Goal: Check status: Check status

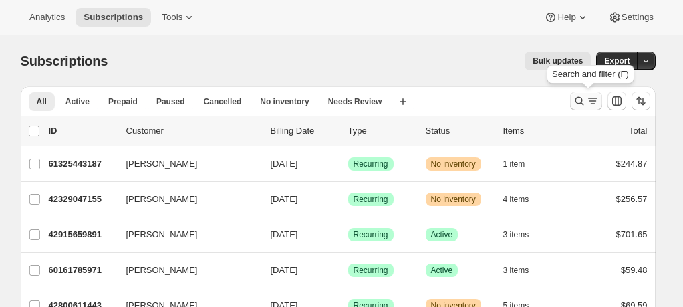
click at [586, 100] on icon "Search and filter results" at bounding box center [579, 100] width 13 height 13
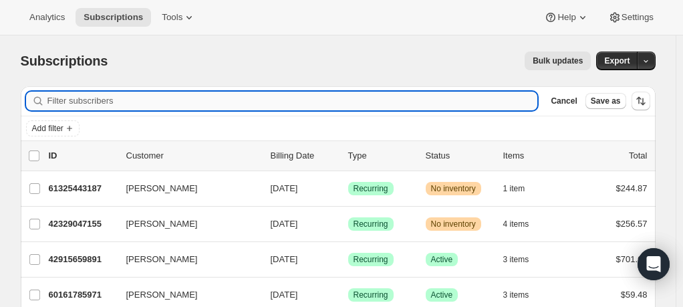
paste input "[EMAIL_ADDRESS][DOMAIN_NAME]"
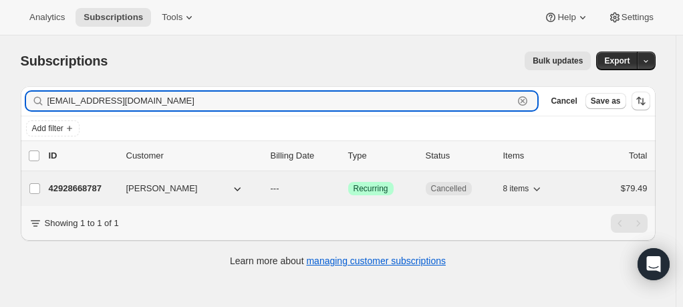
type input "[EMAIL_ADDRESS][DOMAIN_NAME]"
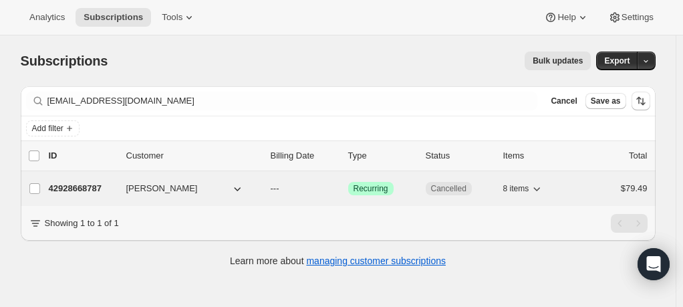
click at [178, 191] on button "[PERSON_NAME]" at bounding box center [185, 188] width 134 height 21
click at [151, 190] on span "[PERSON_NAME]" at bounding box center [162, 188] width 72 height 13
click at [95, 191] on p "42928668787" at bounding box center [82, 188] width 67 height 13
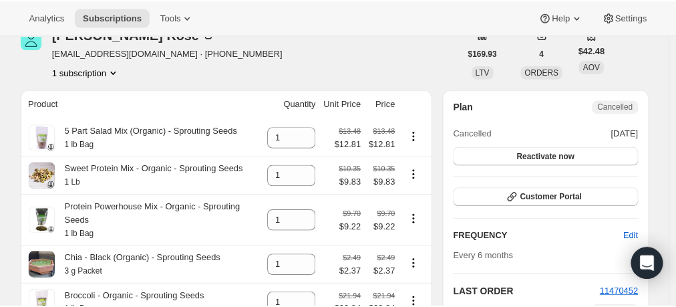
scroll to position [67, 0]
